Goal: Task Accomplishment & Management: Use online tool/utility

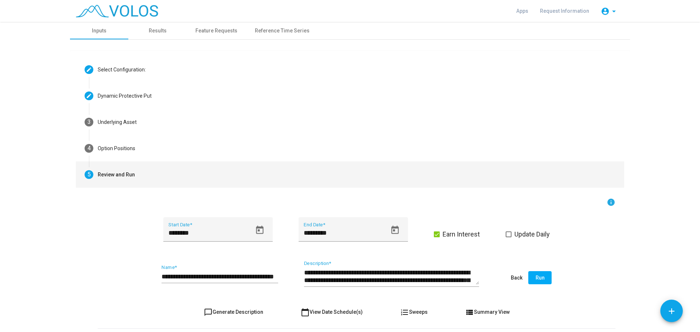
scroll to position [55, 0]
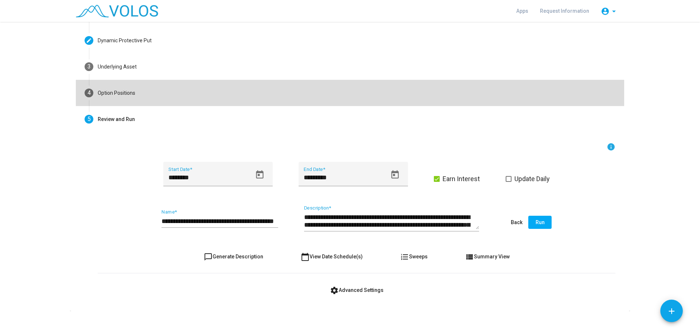
click at [146, 90] on mat-step-header "4 Option Positions" at bounding box center [350, 93] width 548 height 26
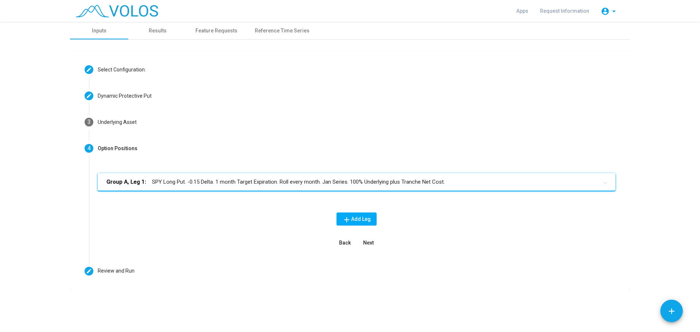
click at [293, 183] on mat-panel-title "Group A, Leg 1: SPY Long Put. -0.15 Delta. 1 month Target Expiration. Roll ever…" at bounding box center [351, 182] width 491 height 8
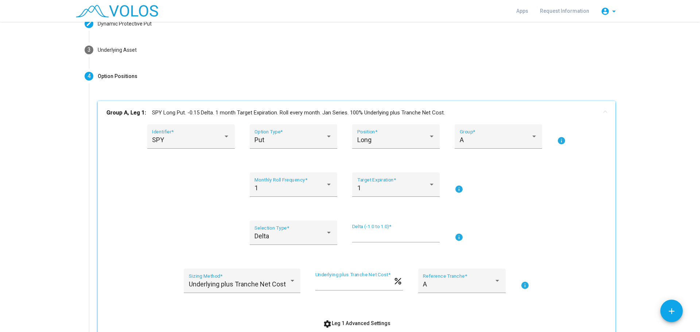
scroll to position [73, 0]
click at [327, 231] on div at bounding box center [329, 232] width 4 height 2
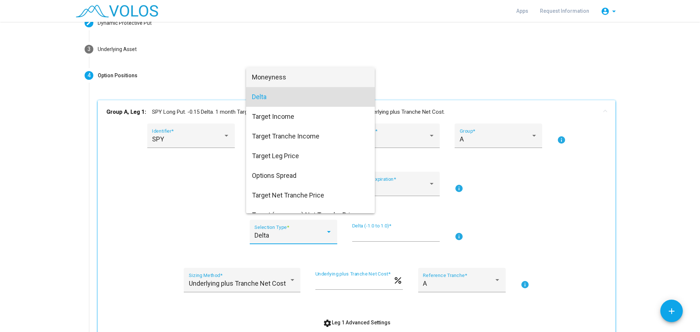
click at [298, 73] on span "Moneyness" at bounding box center [310, 77] width 117 height 20
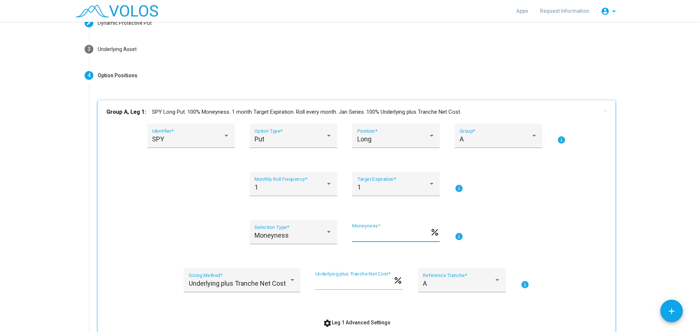
drag, startPoint x: 371, startPoint y: 233, endPoint x: 268, endPoint y: 207, distance: 106.4
click at [268, 207] on div "SPY Identifier * Put Option Type * Long Position * A Group * info 1 Monthly Rol…" at bounding box center [356, 227] width 500 height 206
type input "**"
click at [523, 215] on div "SPY Identifier * Put Option Type * Long Position * A Group * info 1 Monthly Rol…" at bounding box center [356, 227] width 500 height 206
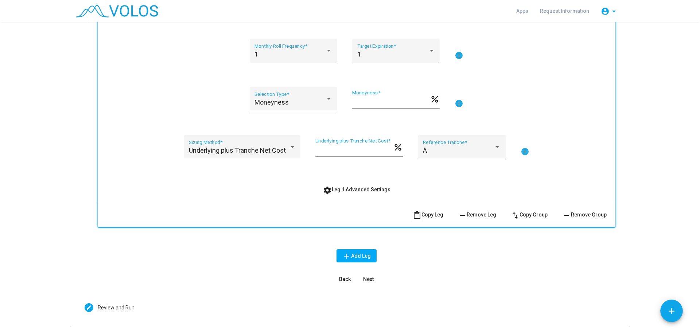
scroll to position [230, 0]
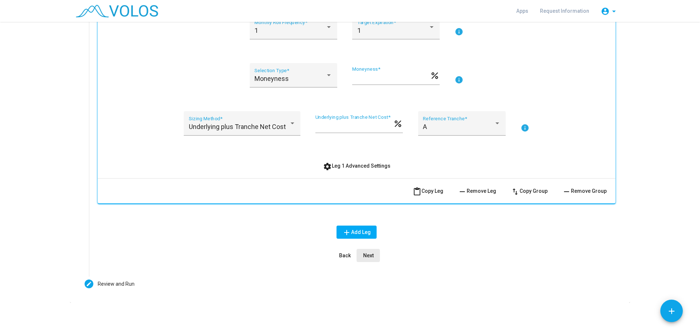
click at [366, 256] on span "Next" at bounding box center [368, 256] width 11 height 6
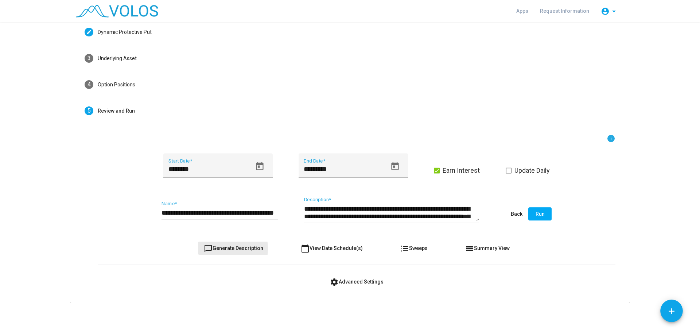
click at [222, 249] on span "chat_bubble_outline Generate Description" at bounding box center [233, 248] width 59 height 6
type textarea "**********"
drag, startPoint x: 250, startPoint y: 212, endPoint x: 288, endPoint y: 217, distance: 38.3
click at [288, 217] on div "**********" at bounding box center [357, 214] width 518 height 34
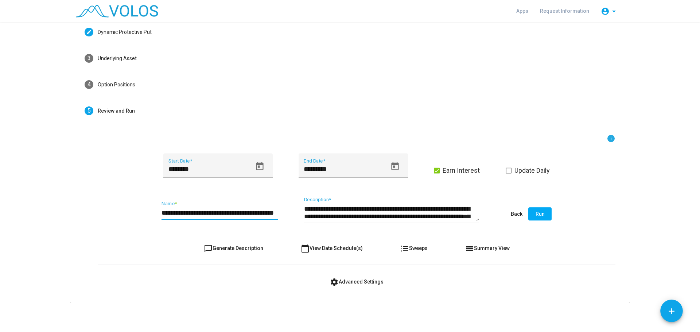
click at [274, 213] on input "**********" at bounding box center [219, 212] width 117 height 7
type input "**********"
click at [209, 247] on mat-icon "chat_bubble_outline" at bounding box center [208, 248] width 9 height 9
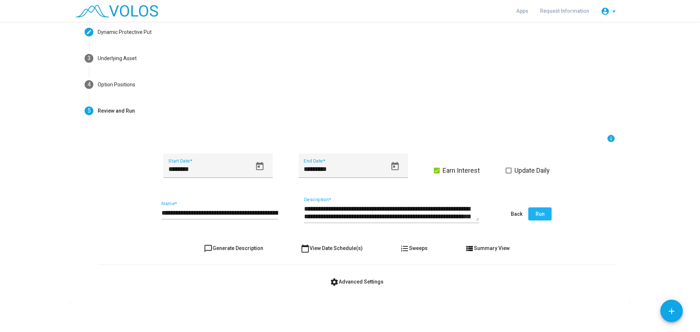
click at [537, 211] on span "Run" at bounding box center [540, 214] width 9 height 6
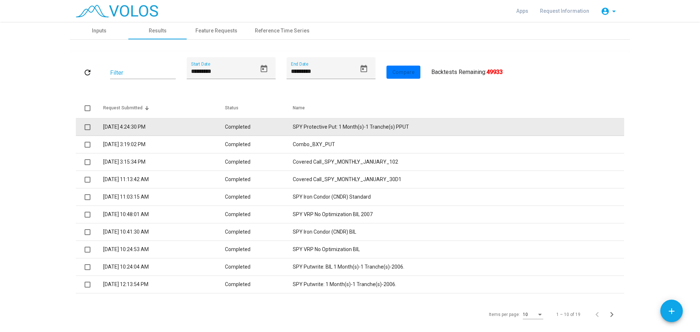
click at [313, 130] on td "SPY Protective Put: 1 Month(s)-1 Tranche(s) PPUT" at bounding box center [458, 126] width 331 height 17
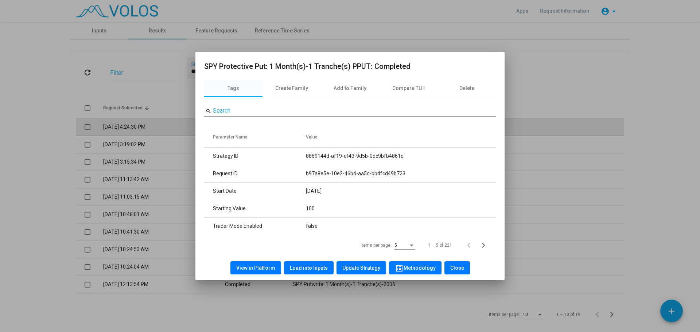
click at [313, 130] on div "search Search Parameter Name Value Strategy ID 8869144d-af19-cf43-9d5b-0dc9bfb4…" at bounding box center [350, 176] width 292 height 158
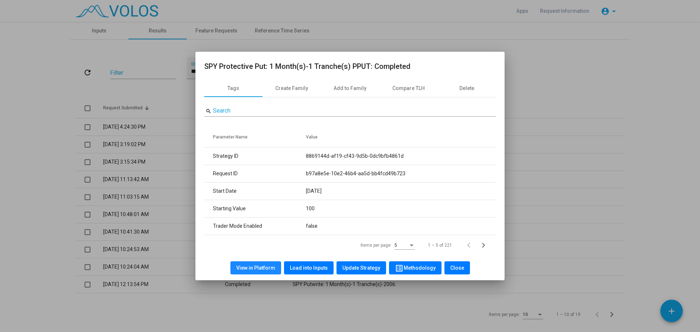
click at [266, 268] on span "View in Platform" at bounding box center [255, 268] width 39 height 6
click at [456, 267] on span "Close" at bounding box center [457, 268] width 14 height 6
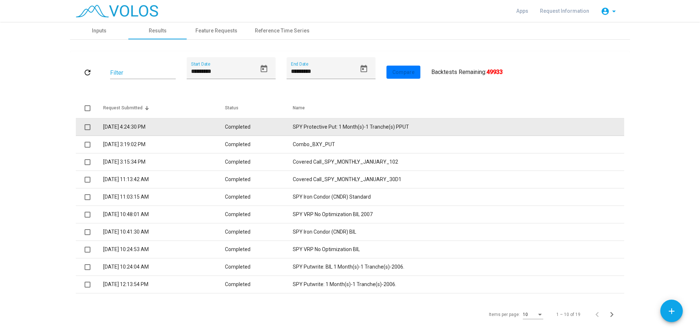
click at [337, 126] on td "SPY Protective Put: 1 Month(s)-1 Tranche(s) PPUT" at bounding box center [458, 126] width 331 height 17
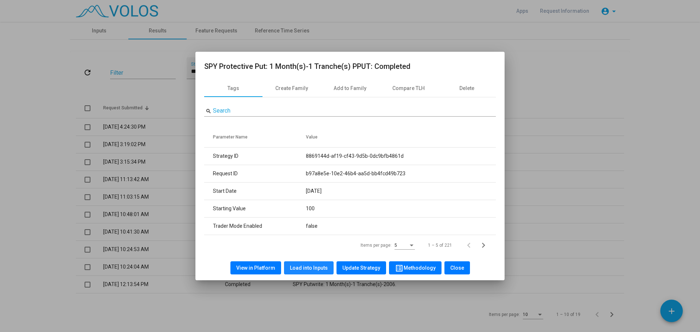
click at [312, 265] on span "Load into Inputs" at bounding box center [309, 268] width 38 height 6
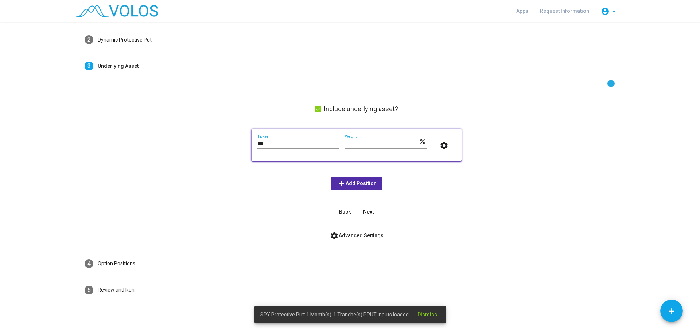
scroll to position [62, 0]
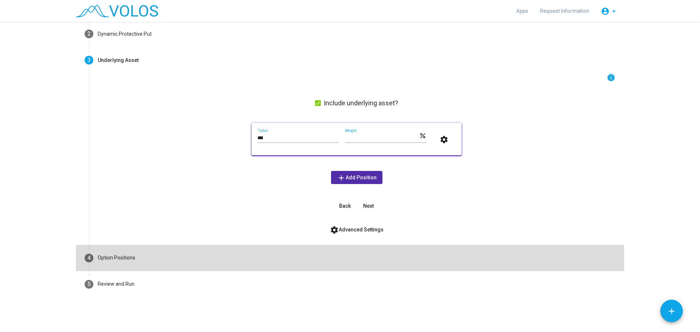
click at [135, 261] on mat-step-header "4 Option Positions" at bounding box center [350, 258] width 548 height 26
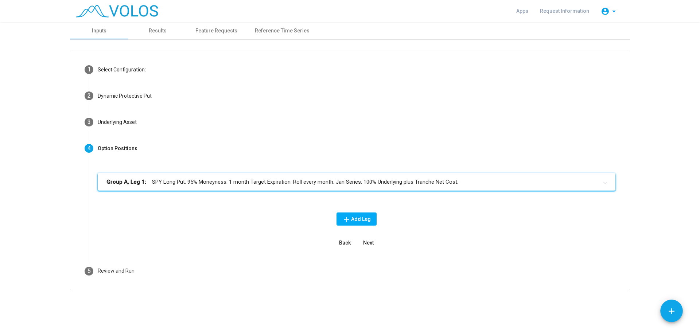
click at [441, 181] on mat-panel-title "Group A, Leg 1: SPY Long Put. 95% Moneyness. 1 month Target Expiration. Roll ev…" at bounding box center [351, 182] width 491 height 8
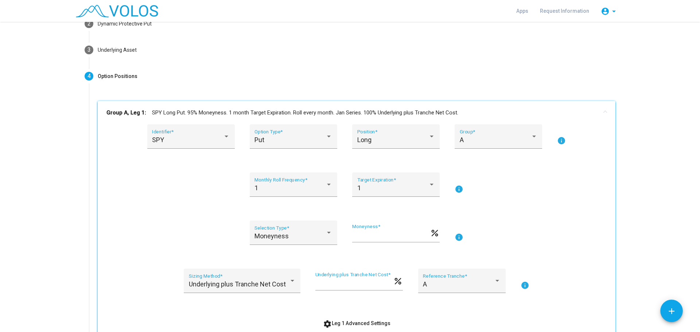
scroll to position [73, 0]
click at [326, 185] on div at bounding box center [329, 183] width 7 height 7
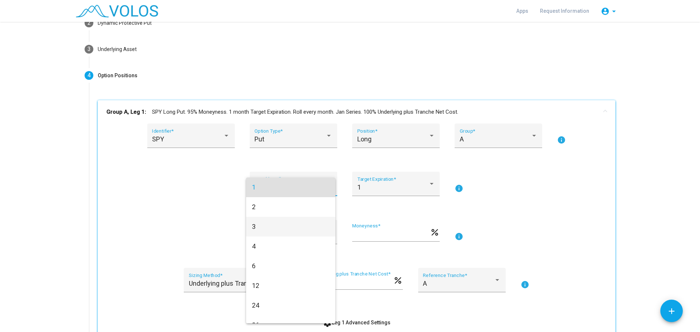
click at [267, 221] on span "3" at bounding box center [291, 227] width 78 height 20
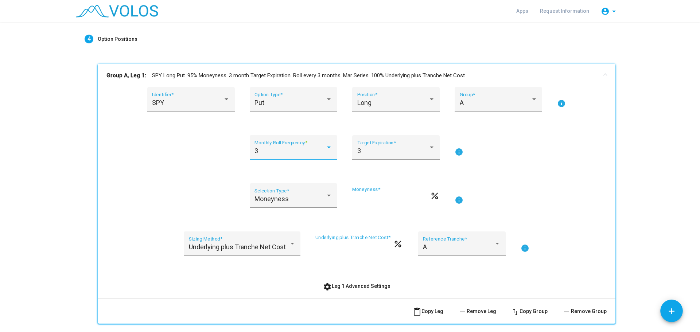
scroll to position [146, 0]
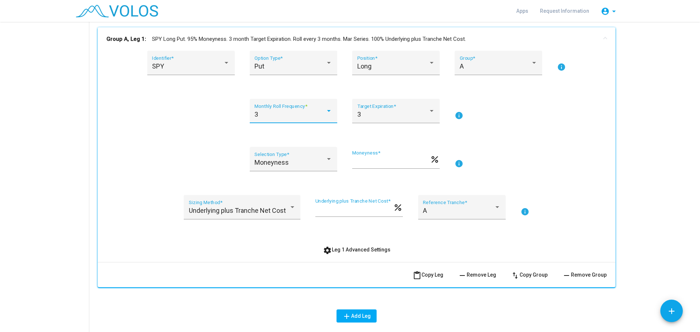
click at [359, 248] on span "settings Leg 1 Advanced Settings" at bounding box center [356, 250] width 67 height 6
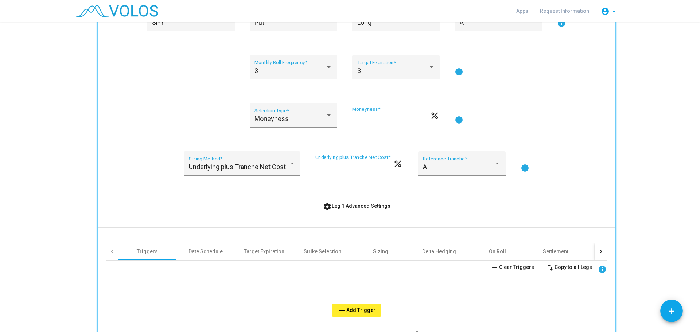
scroll to position [292, 0]
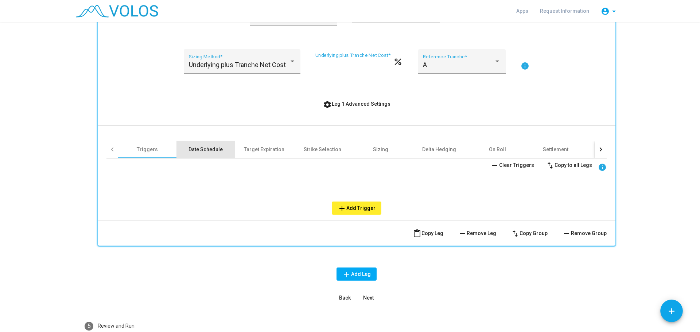
click at [205, 147] on div "Date Schedule" at bounding box center [205, 149] width 34 height 7
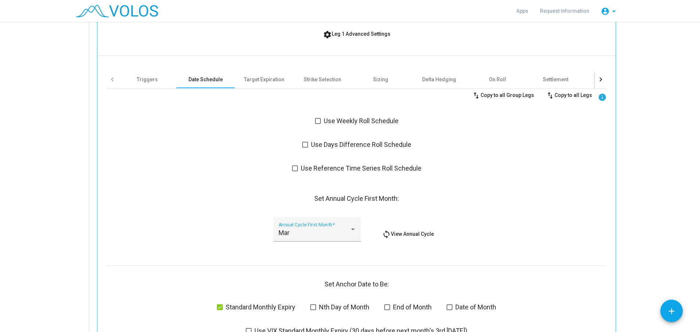
scroll to position [365, 0]
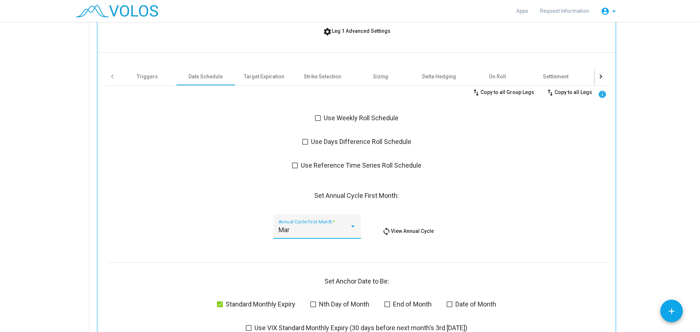
click at [352, 227] on div at bounding box center [353, 226] width 7 height 7
click at [346, 228] on span "Mar" at bounding box center [315, 230] width 78 height 20
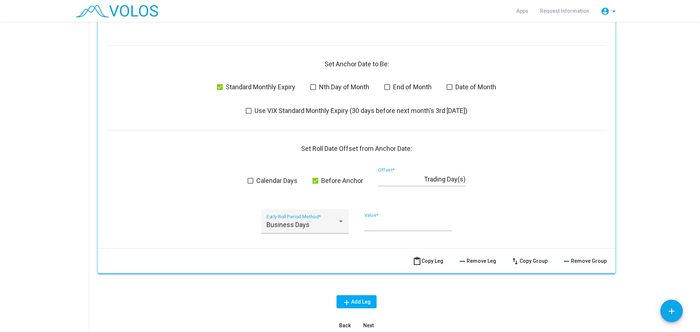
scroll to position [583, 0]
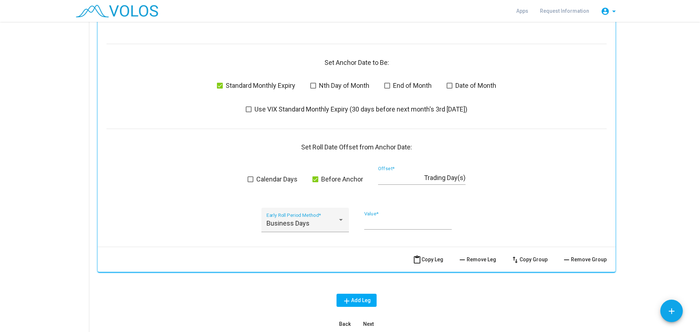
click at [366, 323] on span "Next" at bounding box center [368, 324] width 11 height 6
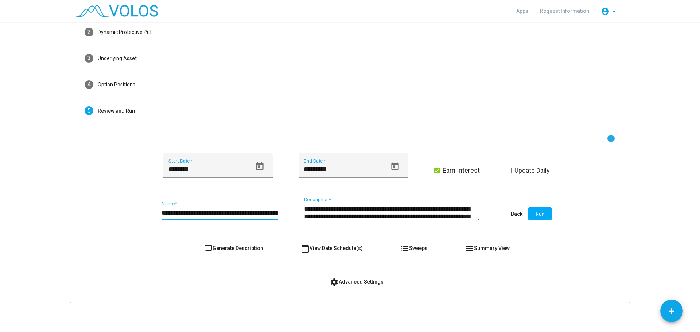
click at [221, 212] on input "**********" at bounding box center [219, 212] width 117 height 7
click at [266, 213] on input "**********" at bounding box center [219, 212] width 117 height 7
type input "**********"
click at [204, 248] on mat-icon "chat_bubble_outline" at bounding box center [208, 248] width 9 height 9
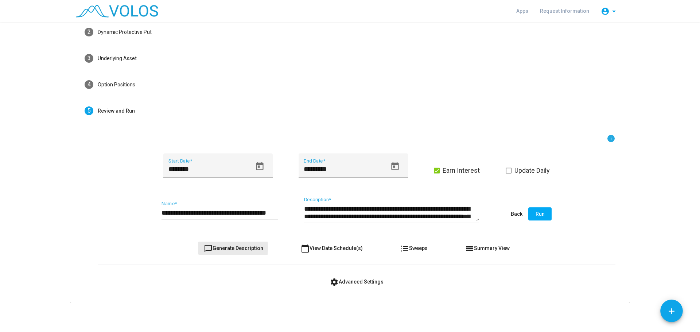
type textarea "**********"
drag, startPoint x: 537, startPoint y: 214, endPoint x: 499, endPoint y: 179, distance: 51.8
click at [505, 190] on form "**********" at bounding box center [357, 211] width 518 height 154
drag, startPoint x: 506, startPoint y: 168, endPoint x: 515, endPoint y: 170, distance: 9.3
click at [507, 167] on label "Update Daily" at bounding box center [528, 170] width 44 height 9
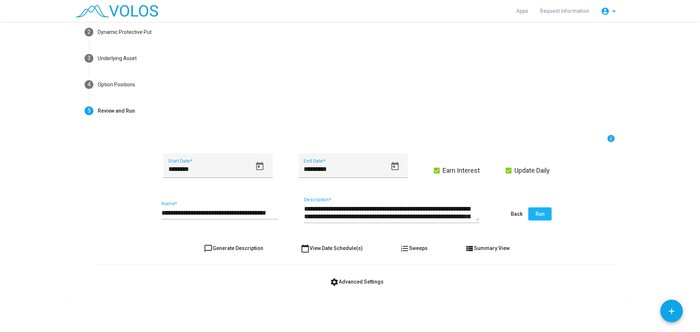
click at [536, 214] on span "Run" at bounding box center [540, 214] width 9 height 6
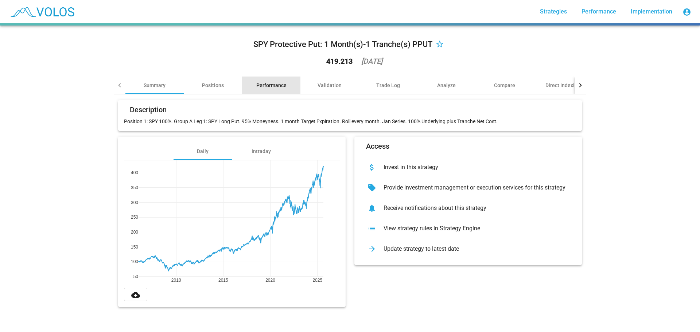
click at [273, 85] on div "Performance" at bounding box center [271, 85] width 30 height 7
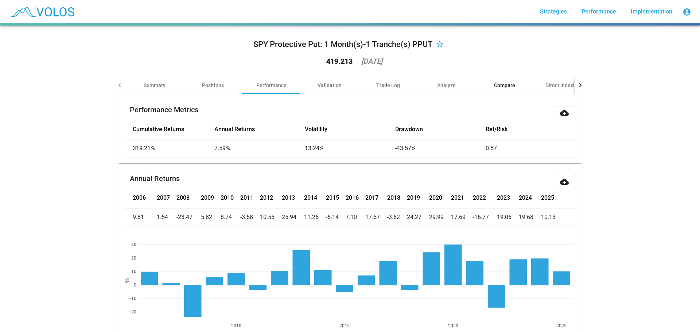
click at [503, 83] on div "Compare" at bounding box center [504, 85] width 21 height 7
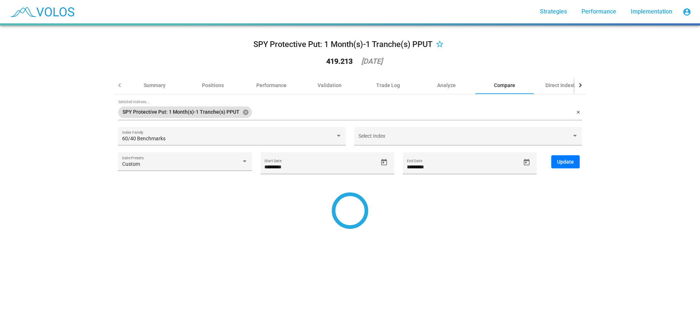
type input "*********"
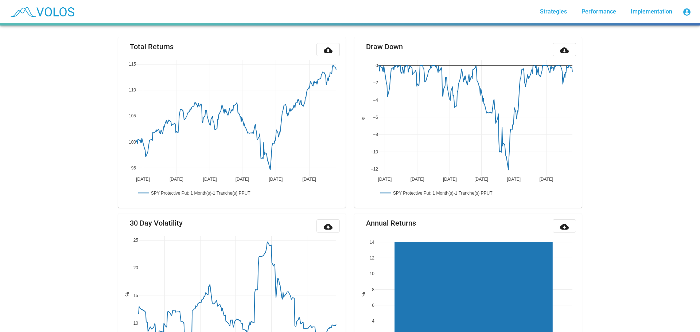
scroll to position [46, 0]
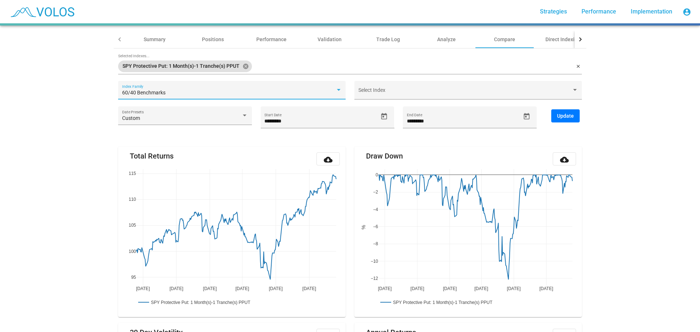
click at [335, 88] on div at bounding box center [338, 90] width 7 height 6
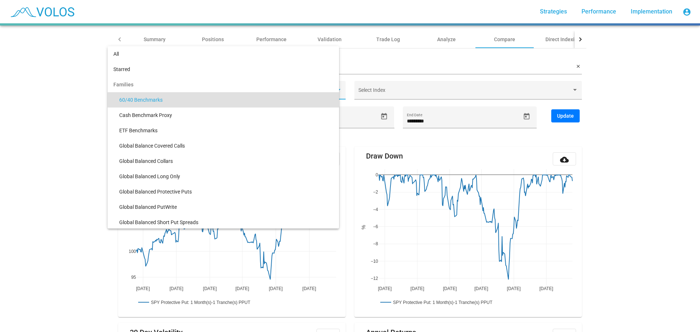
scroll to position [7, 0]
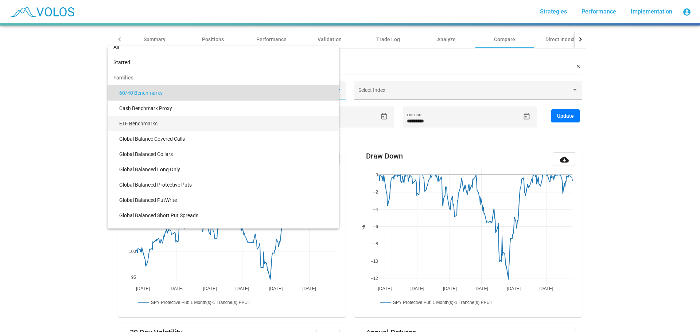
click at [266, 124] on span "ETF Benchmarks" at bounding box center [226, 123] width 214 height 15
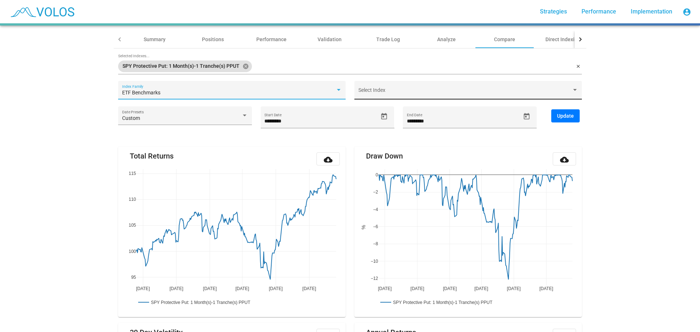
click at [572, 88] on div at bounding box center [575, 90] width 7 height 6
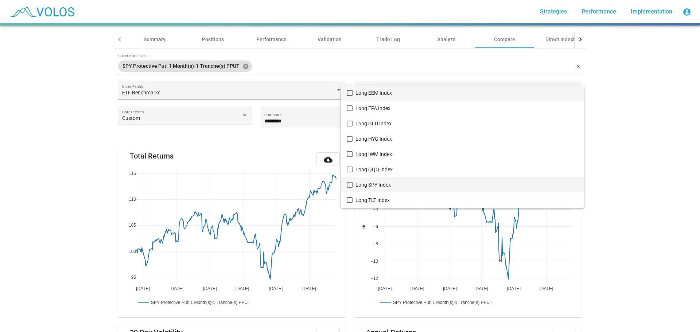
click at [348, 184] on mat-pseudo-checkbox at bounding box center [350, 185] width 6 height 6
click at [610, 151] on div at bounding box center [350, 166] width 700 height 332
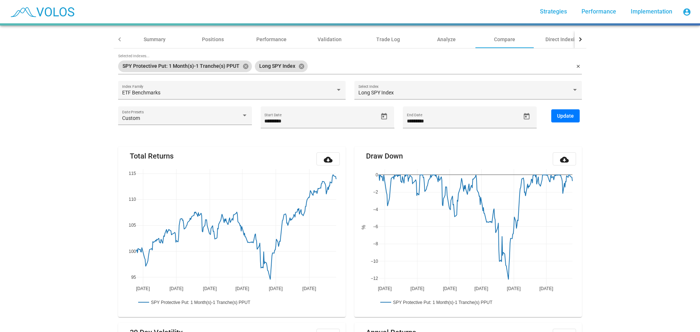
click at [564, 114] on span "Update" at bounding box center [565, 116] width 17 height 6
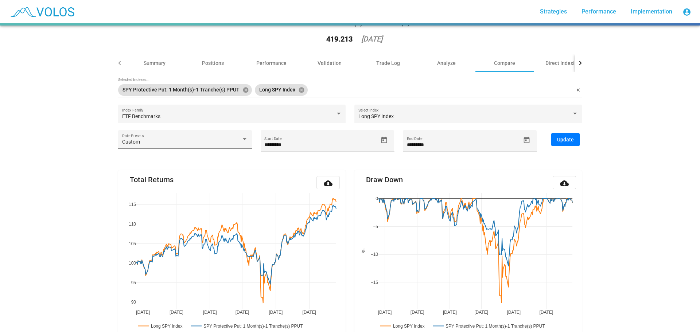
scroll to position [0, 0]
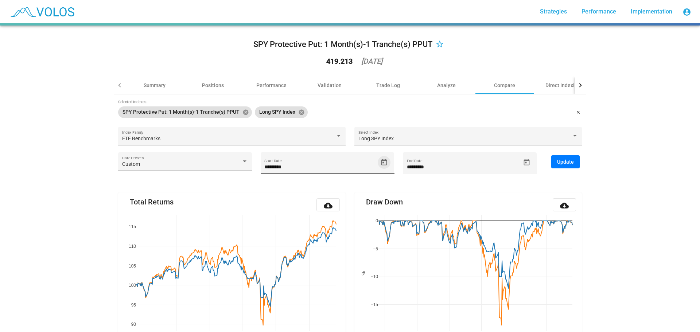
click at [381, 161] on icon "Open calendar" at bounding box center [384, 163] width 8 height 8
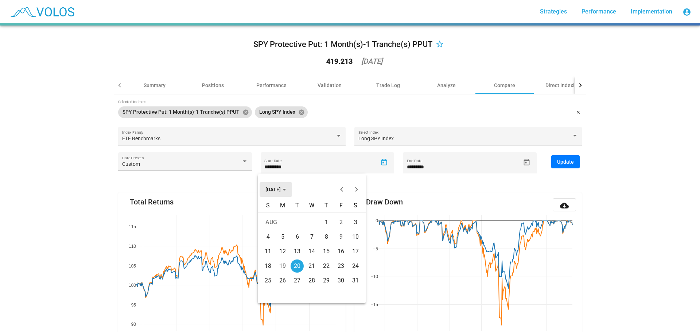
click at [285, 192] on button "[DATE]" at bounding box center [276, 189] width 32 height 15
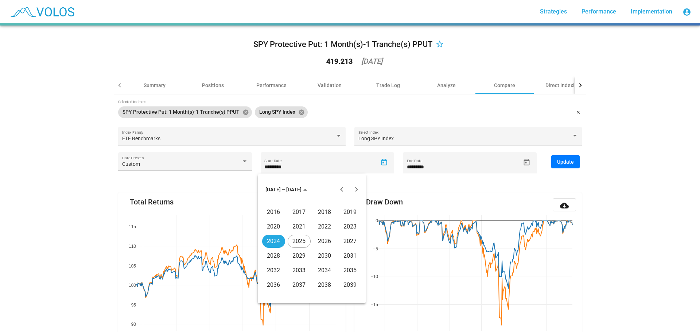
click at [273, 211] on div "2016" at bounding box center [273, 212] width 23 height 13
click at [273, 225] on div "JAN" at bounding box center [273, 226] width 23 height 13
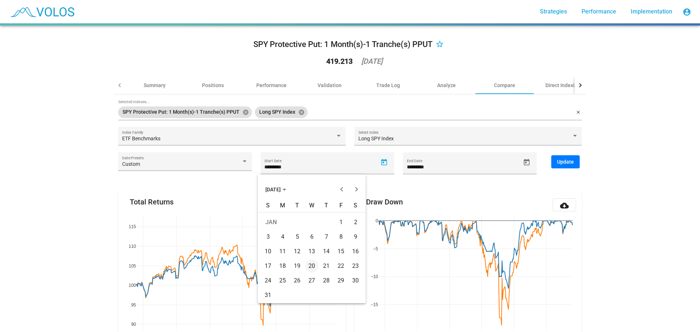
click at [282, 235] on div "4" at bounding box center [282, 236] width 13 height 13
type input "********"
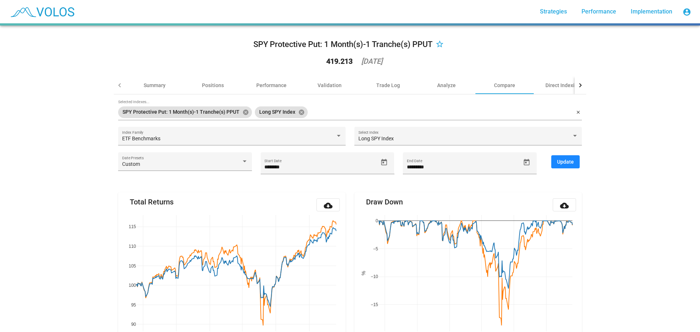
click at [565, 160] on span "Update" at bounding box center [565, 162] width 17 height 6
